Goal: Find specific page/section: Find specific page/section

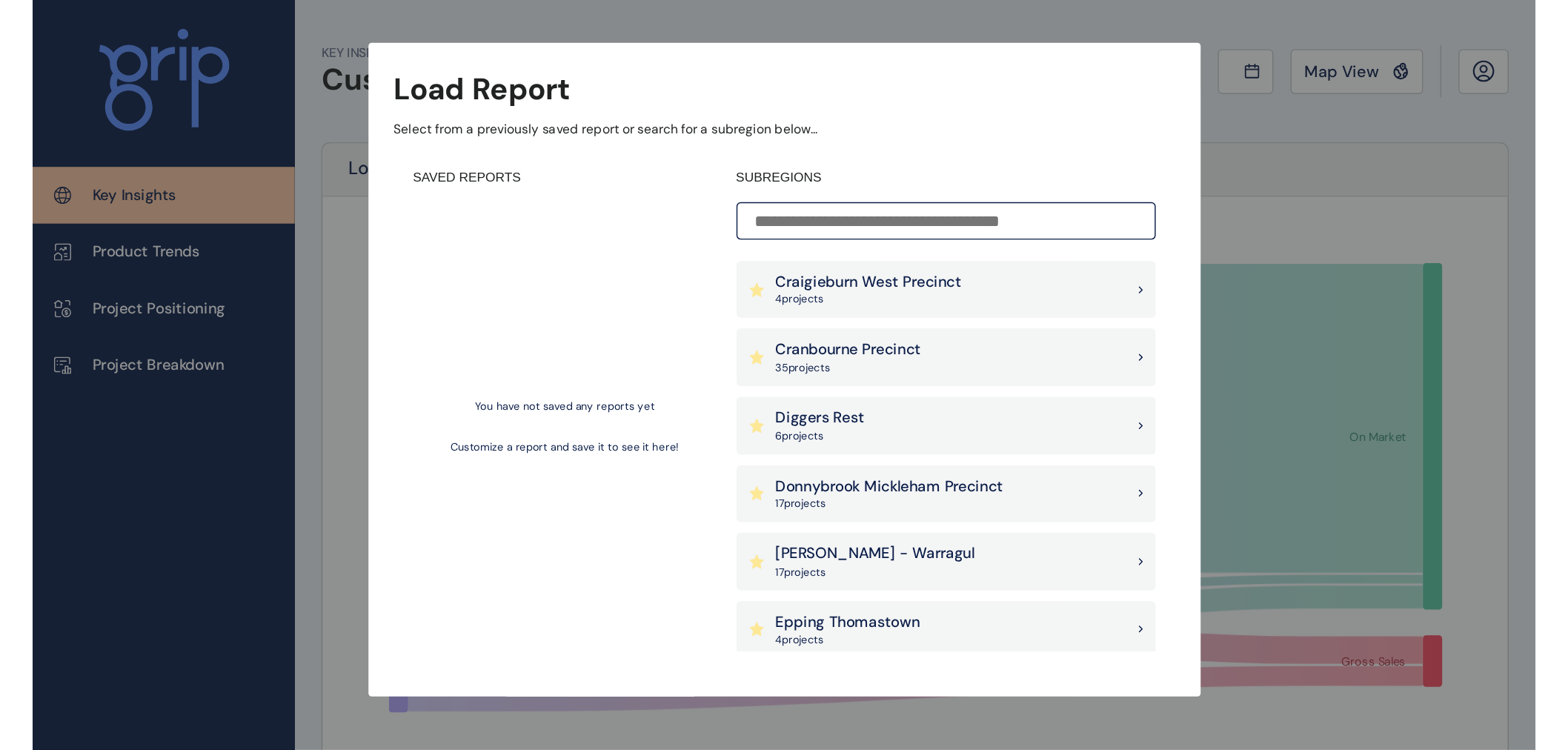
scroll to position [576, 0]
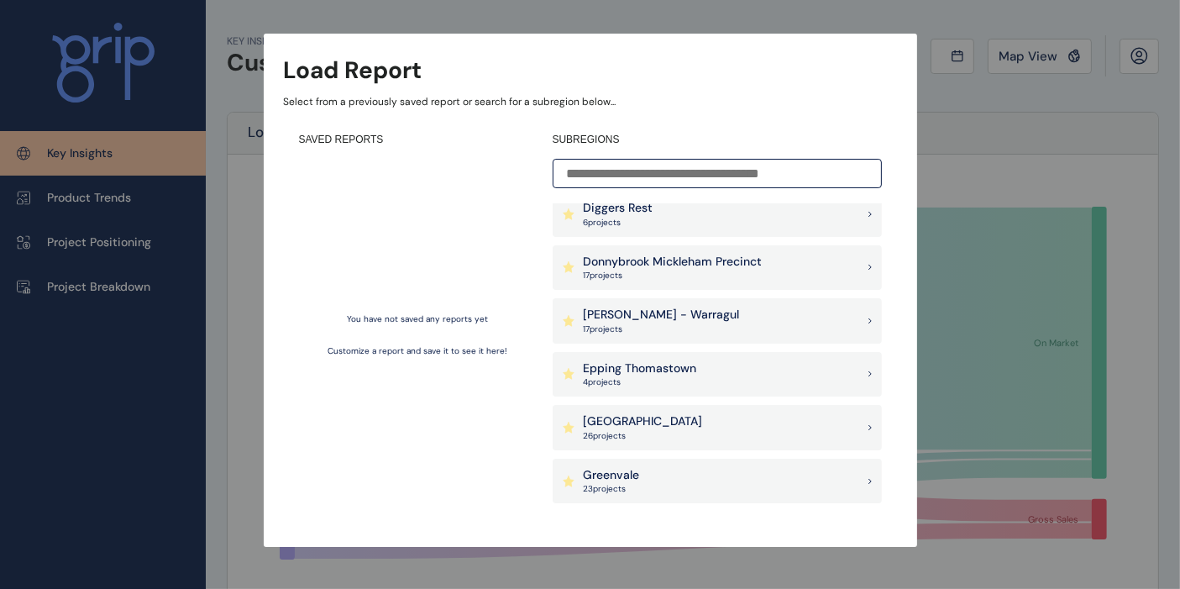
click at [665, 369] on p "Epping Thomastown" at bounding box center [640, 368] width 113 height 17
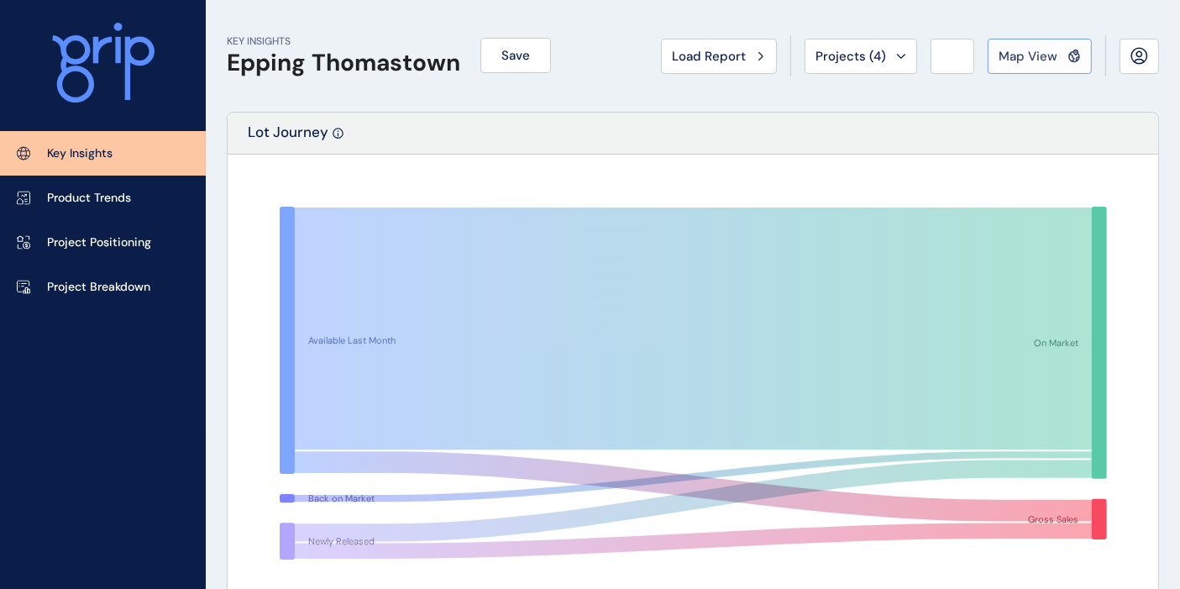
click at [1047, 54] on span "Map View" at bounding box center [1028, 56] width 59 height 17
